Goal: Task Accomplishment & Management: Manage account settings

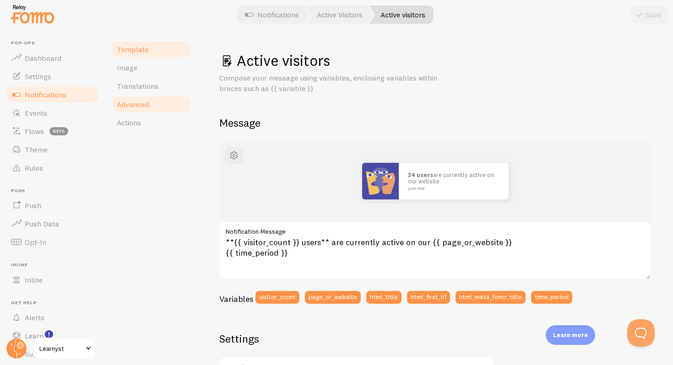
click at [153, 99] on link "Advanced" at bounding box center [151, 104] width 80 height 18
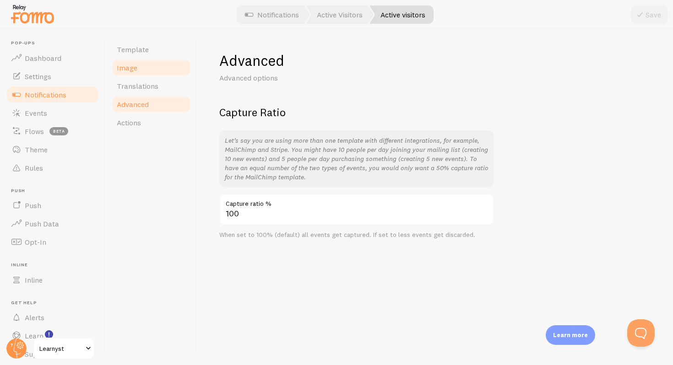
click at [143, 63] on link "Image" at bounding box center [151, 68] width 80 height 18
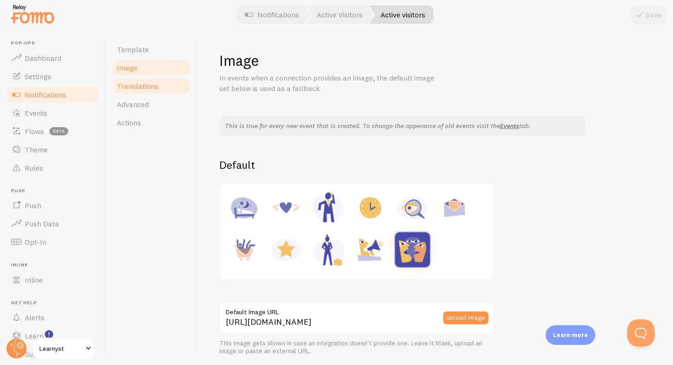
click at [151, 82] on span "Translations" at bounding box center [138, 85] width 42 height 9
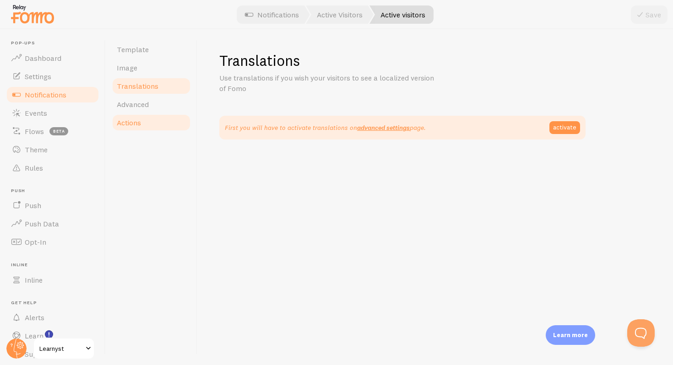
click at [146, 121] on link "Actions" at bounding box center [151, 122] width 80 height 18
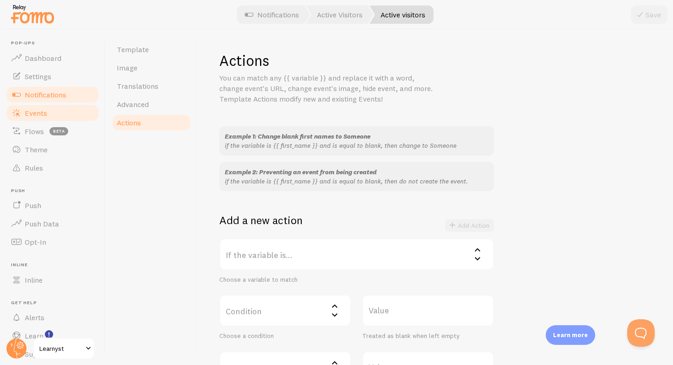
click at [51, 116] on link "Events" at bounding box center [52, 113] width 94 height 18
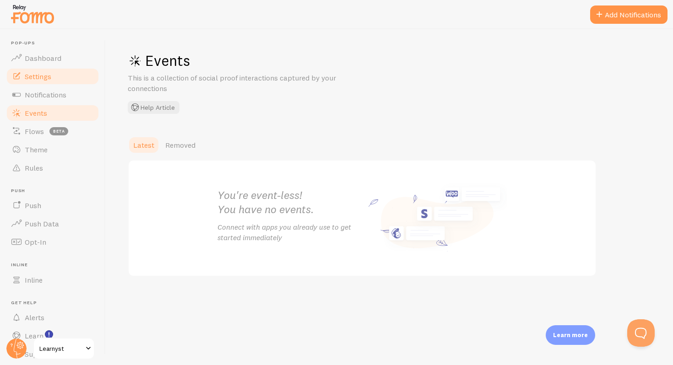
click at [57, 79] on link "Settings" at bounding box center [52, 76] width 94 height 18
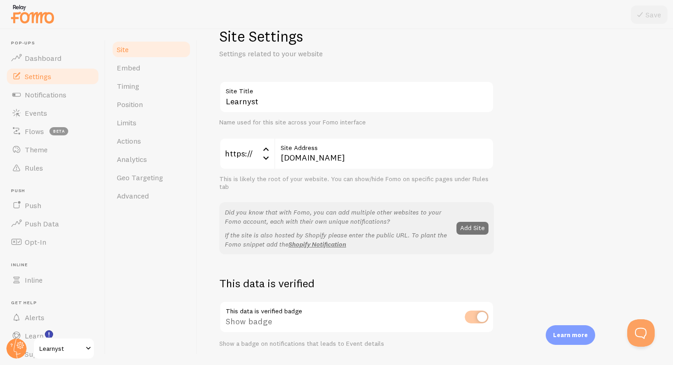
scroll to position [132, 0]
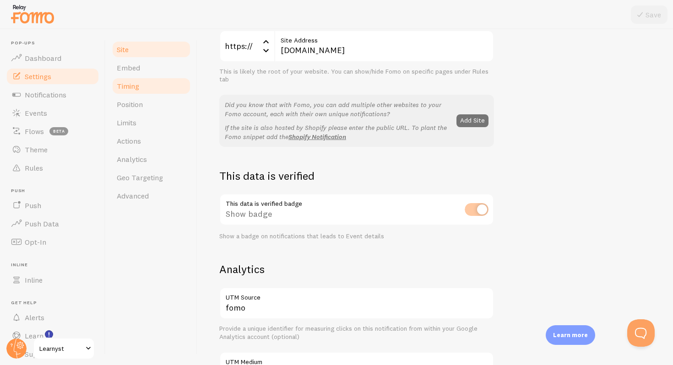
click at [127, 87] on span "Timing" at bounding box center [128, 85] width 22 height 9
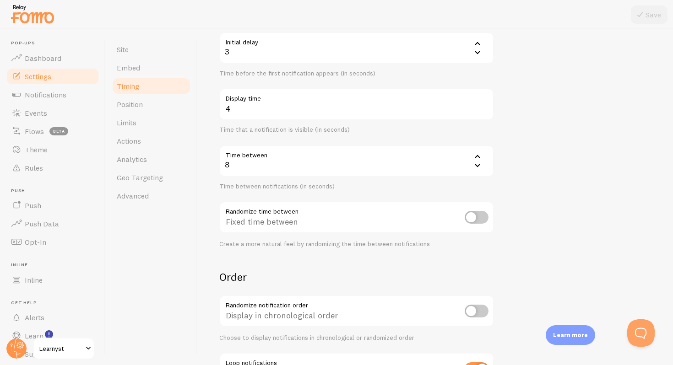
scroll to position [177, 0]
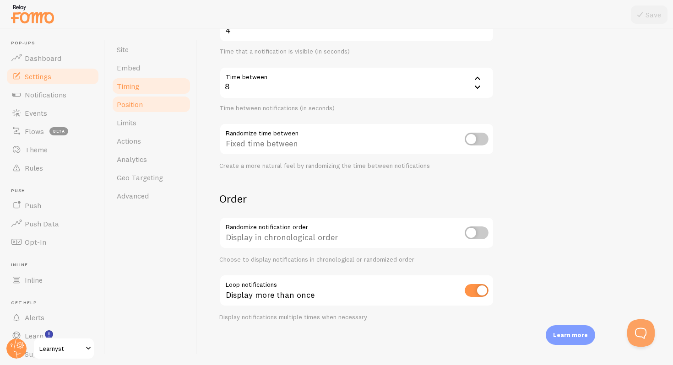
click at [124, 106] on span "Position" at bounding box center [130, 104] width 26 height 9
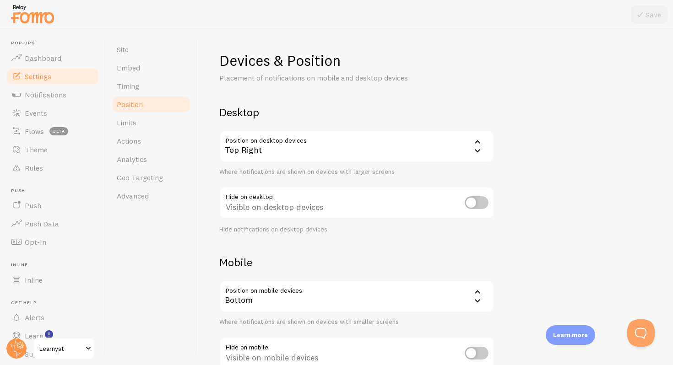
scroll to position [62, 0]
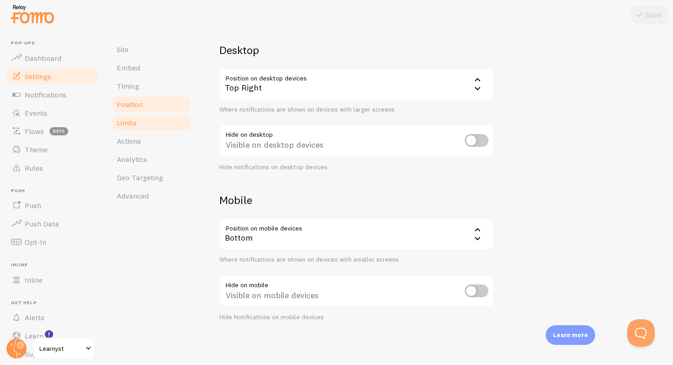
click at [129, 128] on link "Limits" at bounding box center [151, 122] width 80 height 18
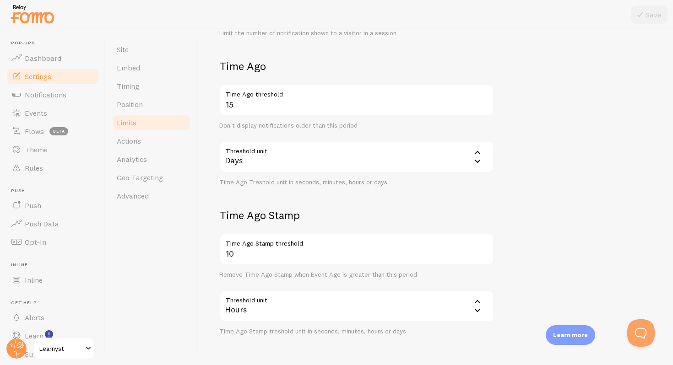
scroll to position [228, 0]
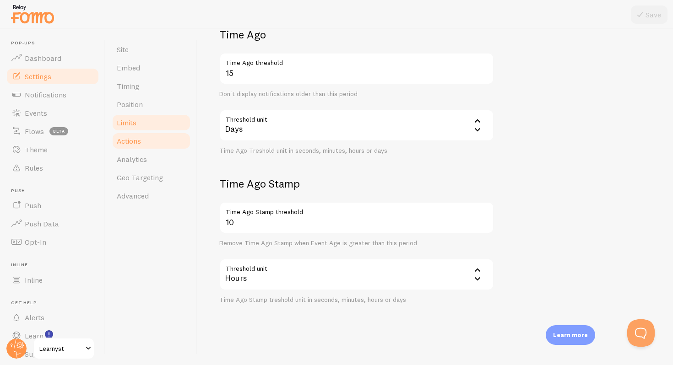
click at [159, 140] on link "Actions" at bounding box center [151, 141] width 80 height 18
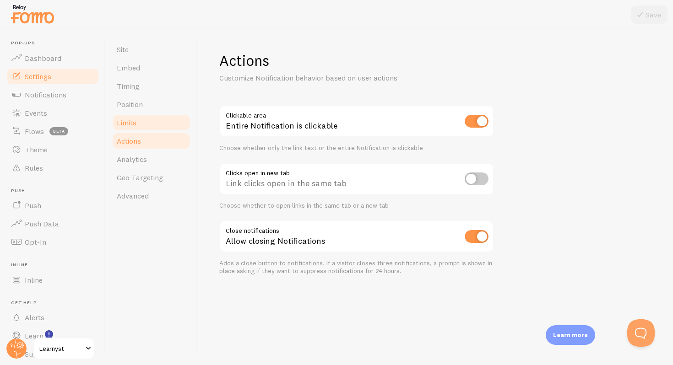
click at [169, 122] on link "Limits" at bounding box center [151, 122] width 80 height 18
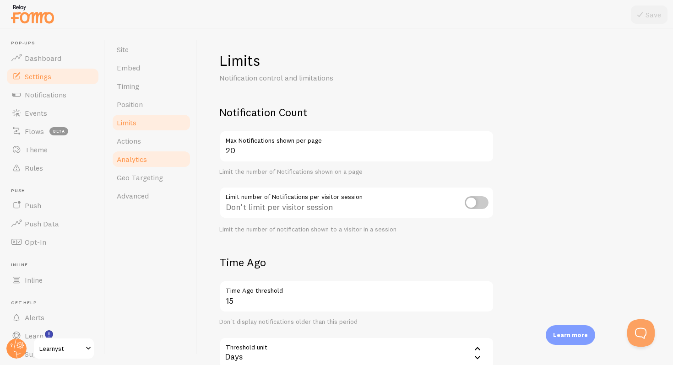
click at [155, 155] on link "Analytics" at bounding box center [151, 159] width 80 height 18
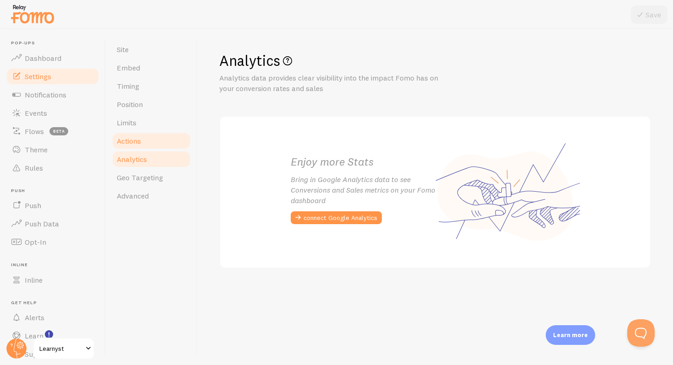
click at [150, 140] on link "Actions" at bounding box center [151, 141] width 80 height 18
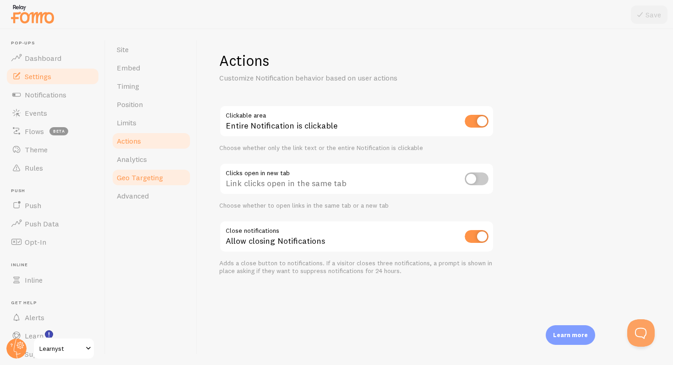
click at [167, 170] on link "Geo Targeting" at bounding box center [151, 177] width 80 height 18
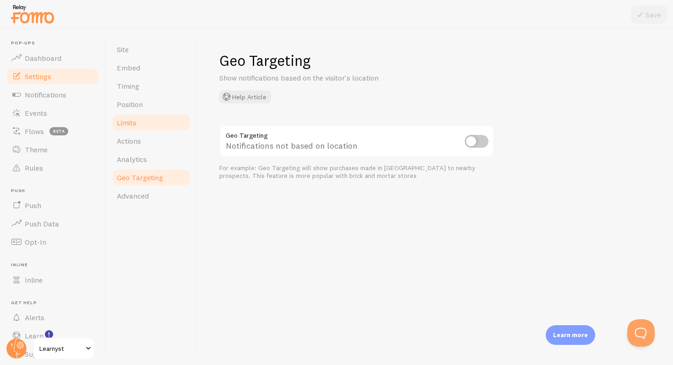
click at [144, 118] on link "Limits" at bounding box center [151, 122] width 80 height 18
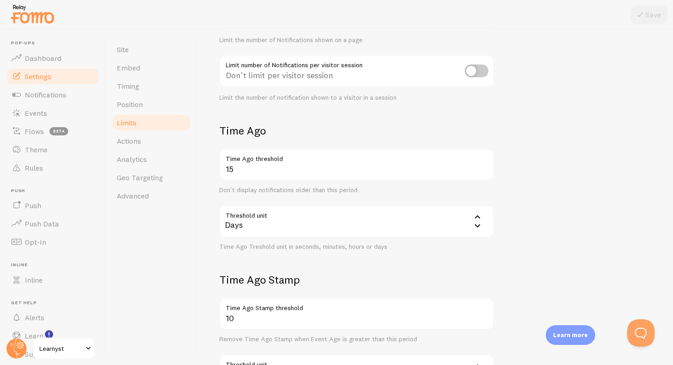
scroll to position [131, 0]
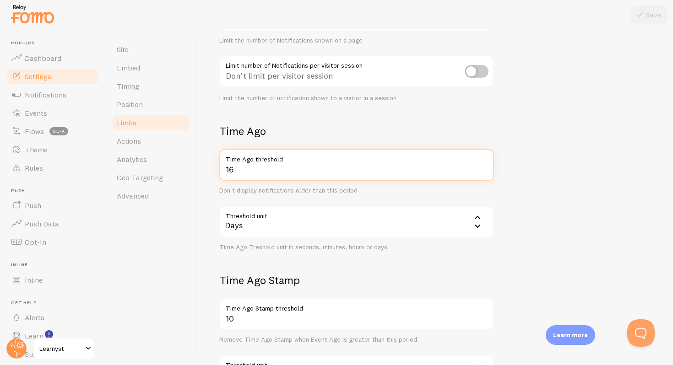
click at [483, 168] on input "16" at bounding box center [356, 165] width 275 height 32
click at [483, 168] on input "17" at bounding box center [356, 165] width 275 height 32
click at [483, 168] on input "18" at bounding box center [356, 165] width 275 height 32
click at [483, 173] on input "17" at bounding box center [356, 165] width 275 height 32
click at [483, 173] on input "16" at bounding box center [356, 165] width 275 height 32
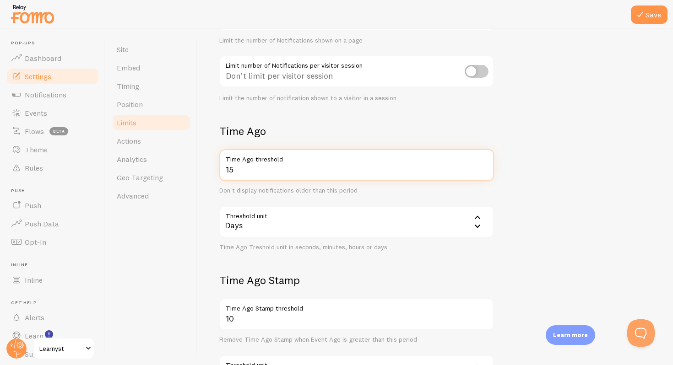
type input "15"
click at [483, 173] on input "15" at bounding box center [356, 165] width 275 height 32
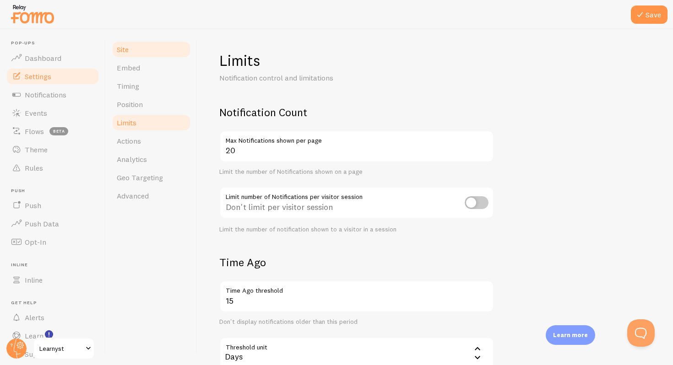
click at [156, 51] on link "Site" at bounding box center [151, 49] width 80 height 18
